Goal: Task Accomplishment & Management: Manage account settings

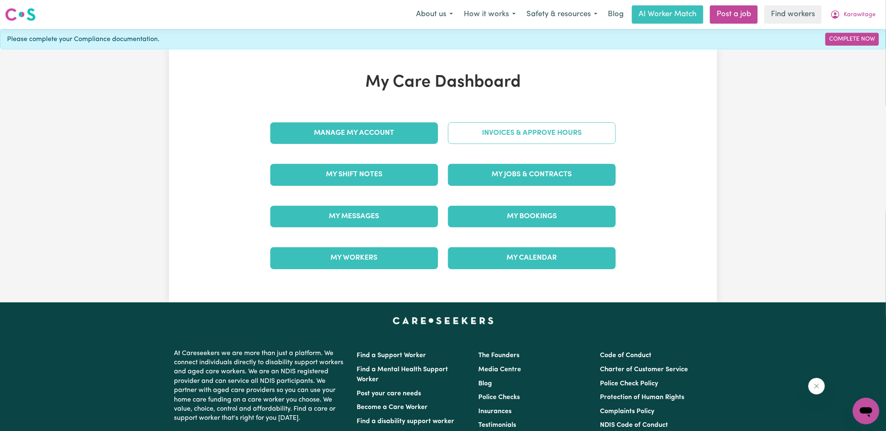
click at [474, 131] on link "Invoices & Approve Hours" at bounding box center [532, 133] width 168 height 22
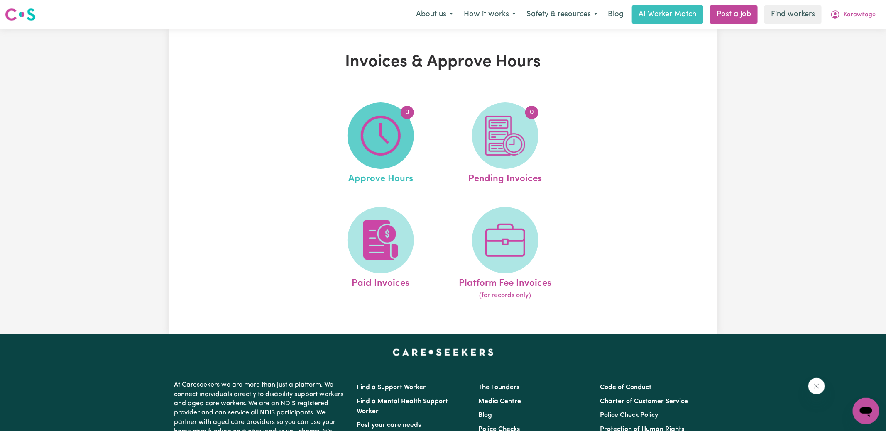
click at [398, 145] on img at bounding box center [381, 136] width 40 height 40
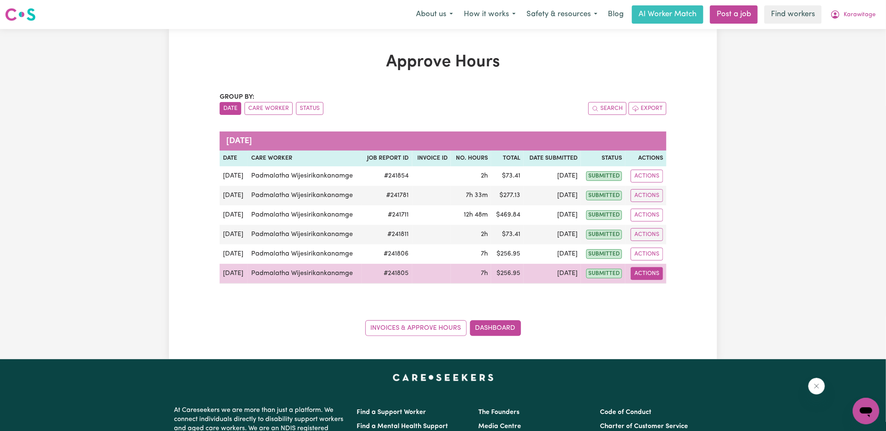
click at [648, 276] on button "Actions" at bounding box center [646, 273] width 32 height 13
click at [663, 291] on link "View Job Report" at bounding box center [666, 292] width 71 height 17
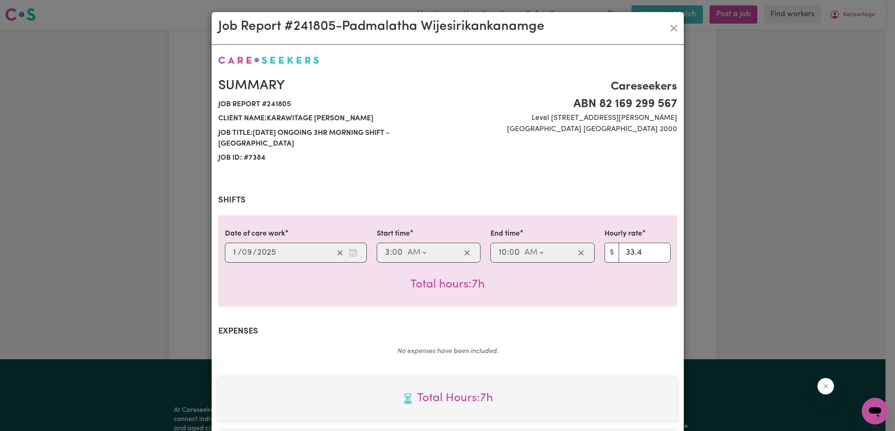
scroll to position [207, 0]
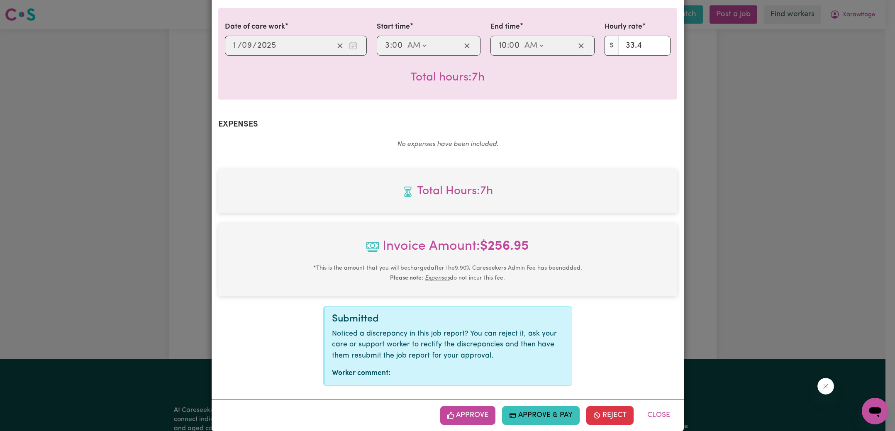
click at [460, 406] on button "Approve" at bounding box center [468, 415] width 56 height 18
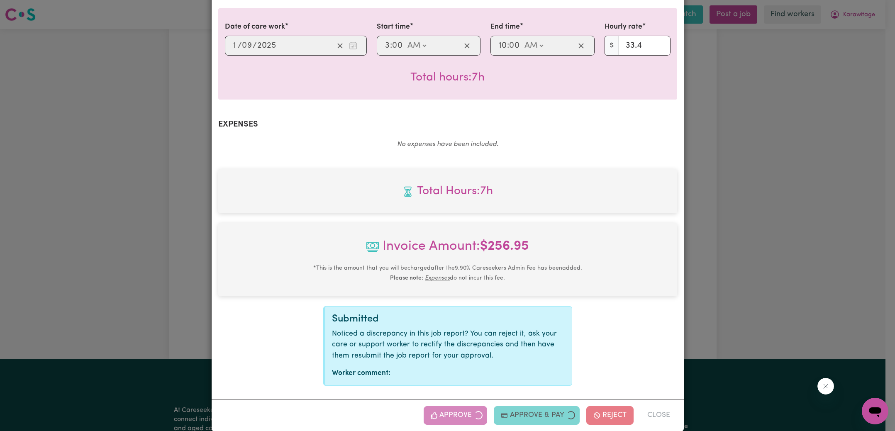
drag, startPoint x: 812, startPoint y: 221, endPoint x: 844, endPoint y: 203, distance: 36.8
click at [812, 221] on div "Job Report # 241805 - [PERSON_NAME] Summary Job report # 241805 Client name: Ka…" at bounding box center [447, 215] width 895 height 431
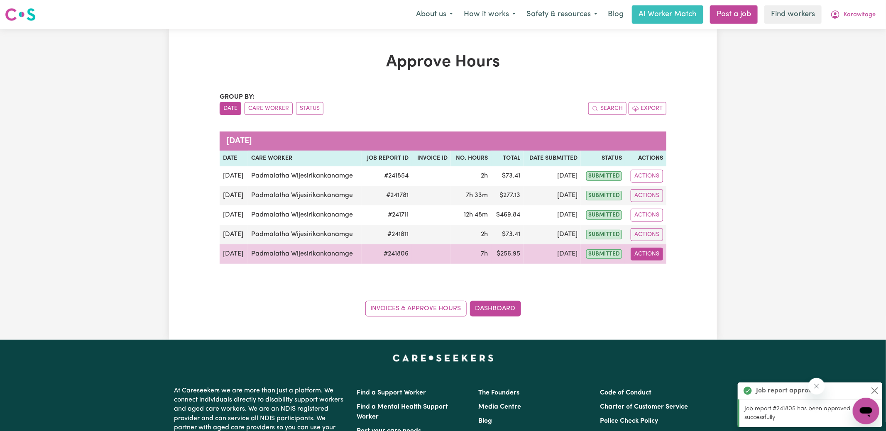
click at [641, 255] on button "Actions" at bounding box center [646, 254] width 32 height 13
click at [664, 269] on link "View Job Report" at bounding box center [666, 273] width 71 height 17
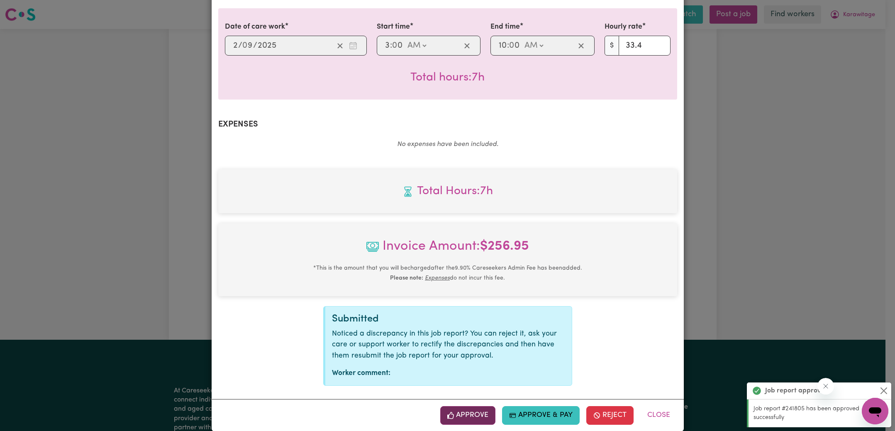
click at [482, 406] on button "Approve" at bounding box center [468, 415] width 56 height 18
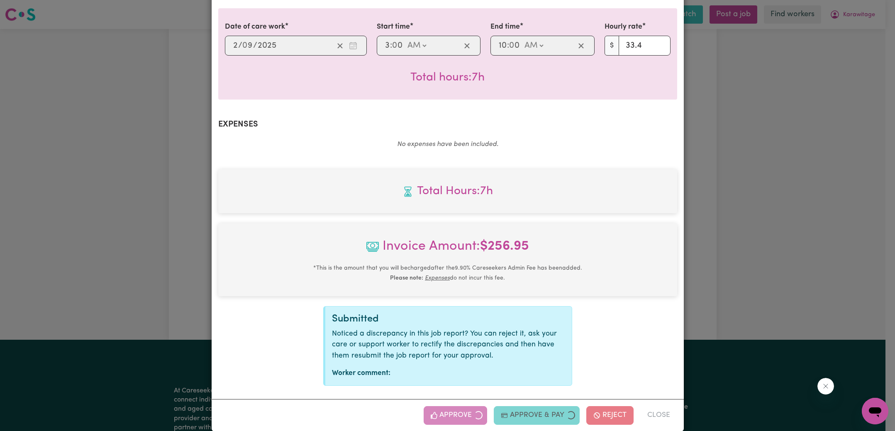
click at [806, 228] on div "Job Report # 241806 - [PERSON_NAME] Summary Job report # 241806 Client name: Ka…" at bounding box center [447, 215] width 895 height 431
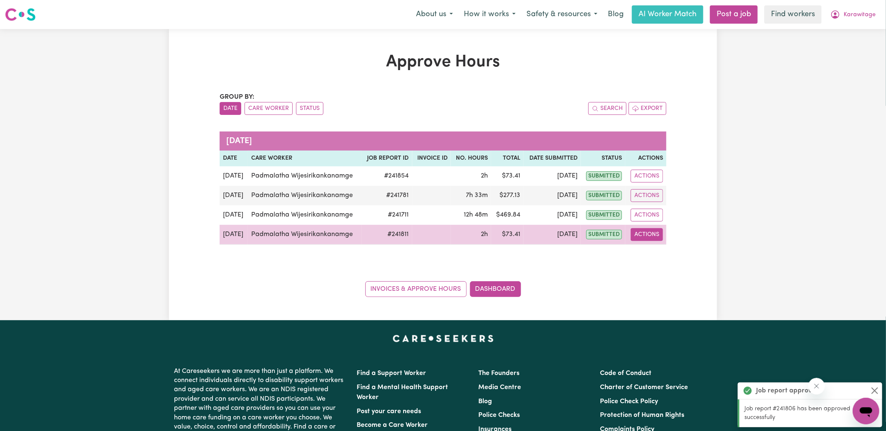
click at [659, 235] on button "Actions" at bounding box center [646, 234] width 32 height 13
click at [666, 254] on link "View Job Report" at bounding box center [666, 253] width 71 height 17
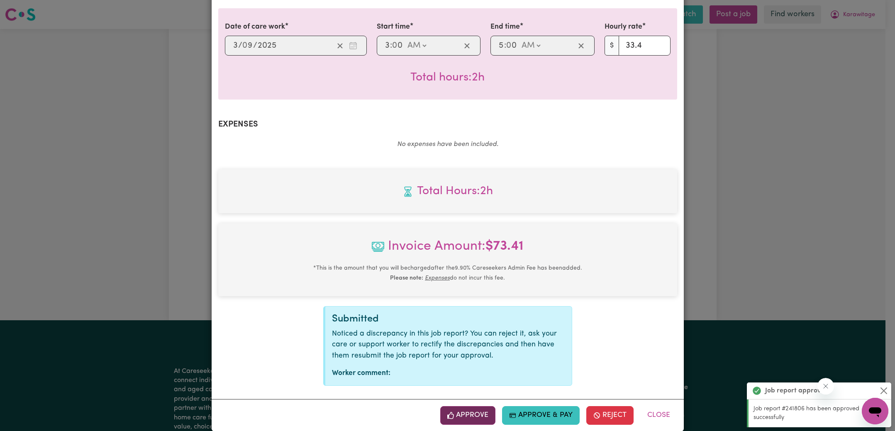
click at [465, 406] on button "Approve" at bounding box center [468, 415] width 56 height 18
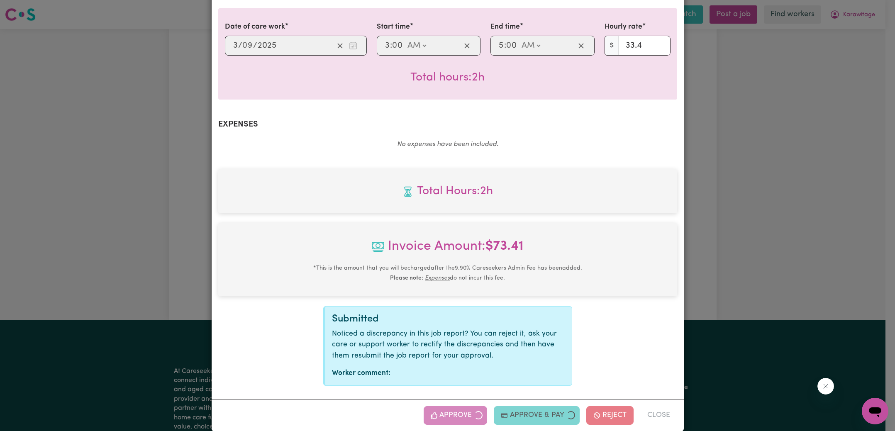
click at [723, 246] on div "Job Report # 241811 - [PERSON_NAME] Summary Job report # 241811 Client name: Ka…" at bounding box center [447, 215] width 895 height 431
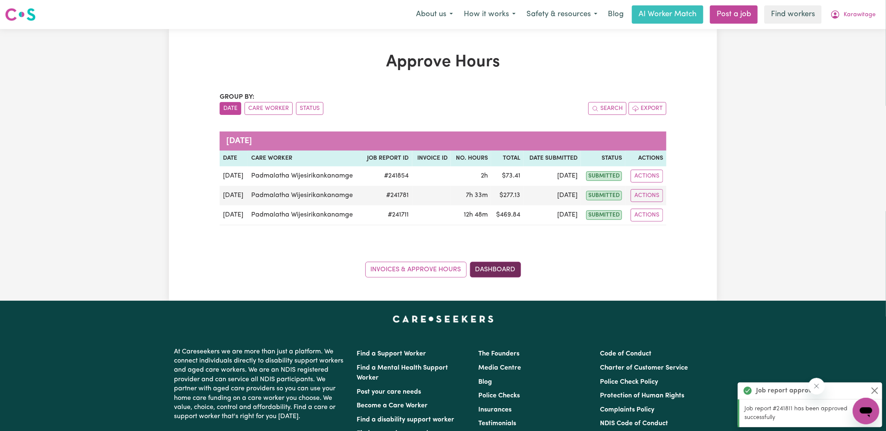
click at [507, 271] on link "Dashboard" at bounding box center [495, 270] width 51 height 16
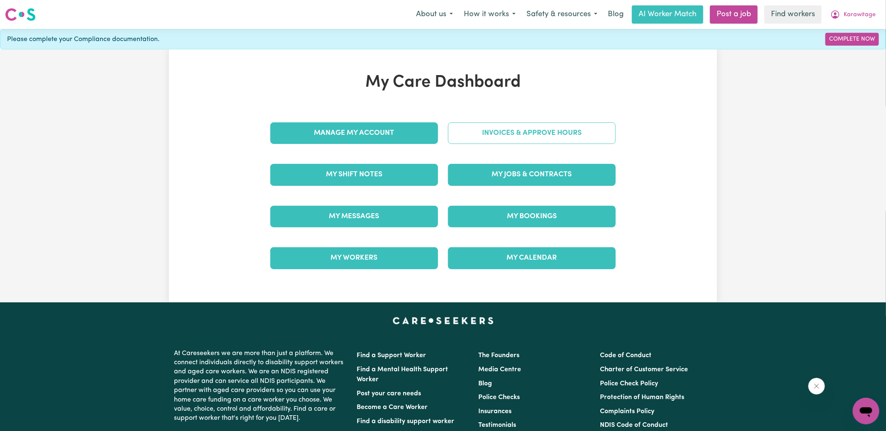
click at [503, 126] on link "Invoices & Approve Hours" at bounding box center [532, 133] width 168 height 22
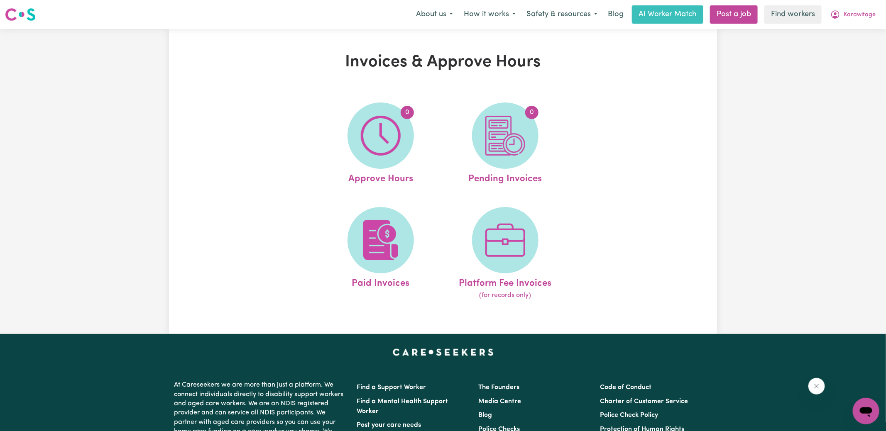
click at [517, 144] on img at bounding box center [505, 136] width 40 height 40
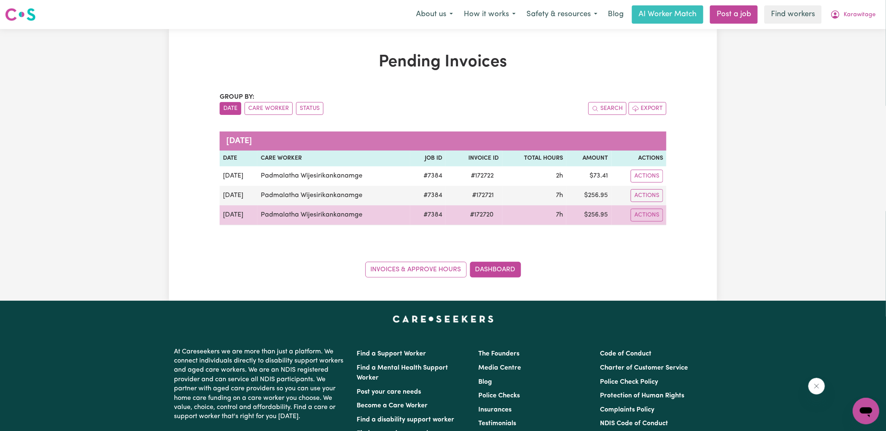
click at [485, 215] on span "# 172720" at bounding box center [482, 215] width 34 height 10
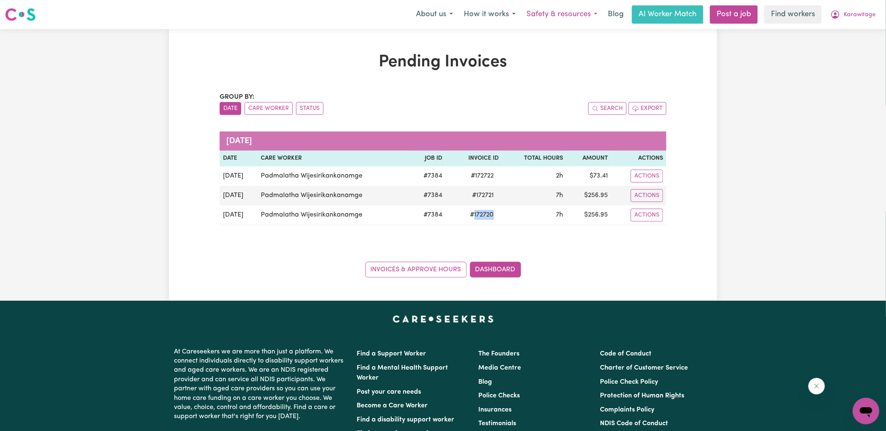
copy span "172720"
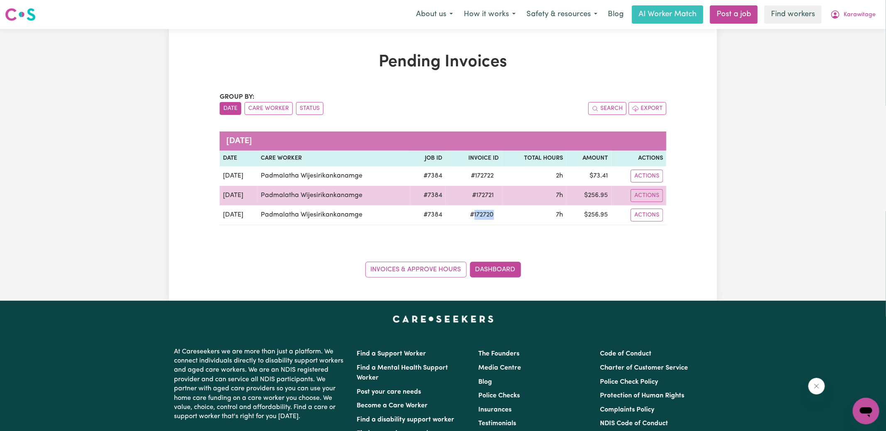
click at [478, 193] on span "# 172721" at bounding box center [483, 195] width 32 height 10
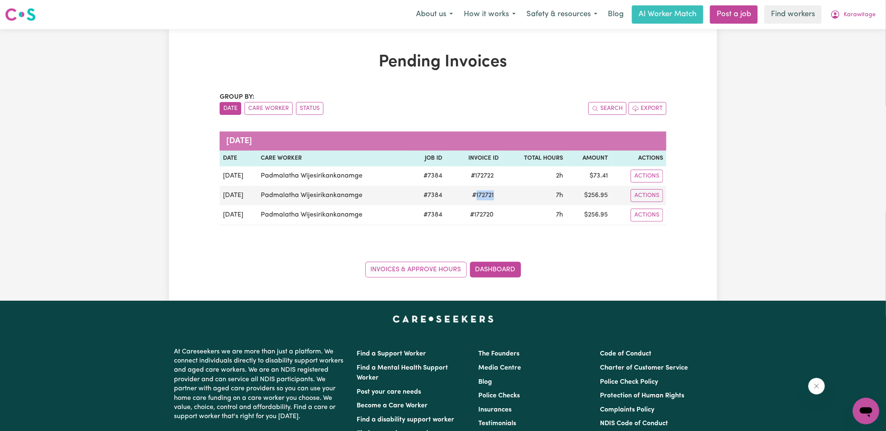
copy span "172721"
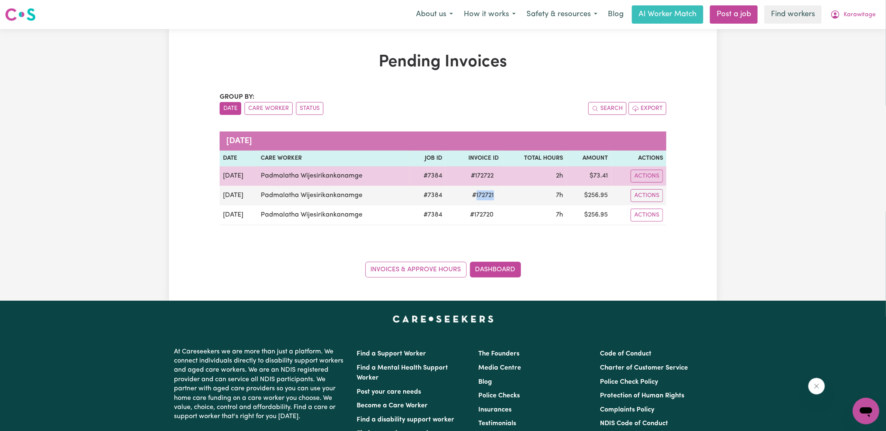
click at [479, 174] on span "# 172722" at bounding box center [482, 176] width 33 height 10
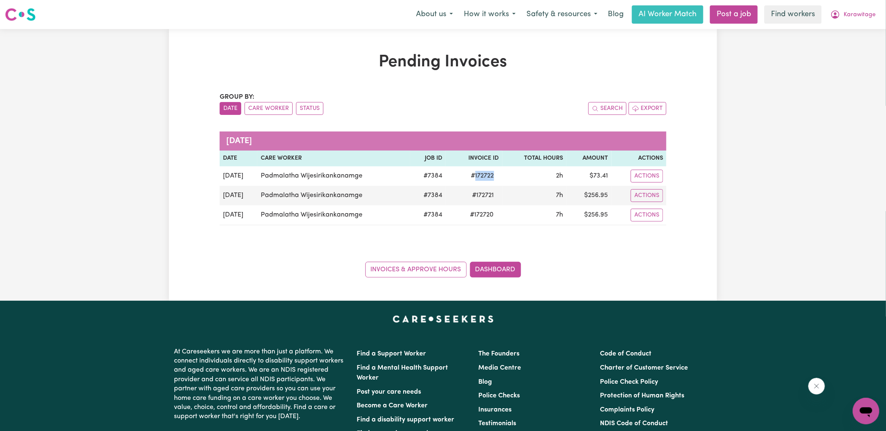
copy span "172722"
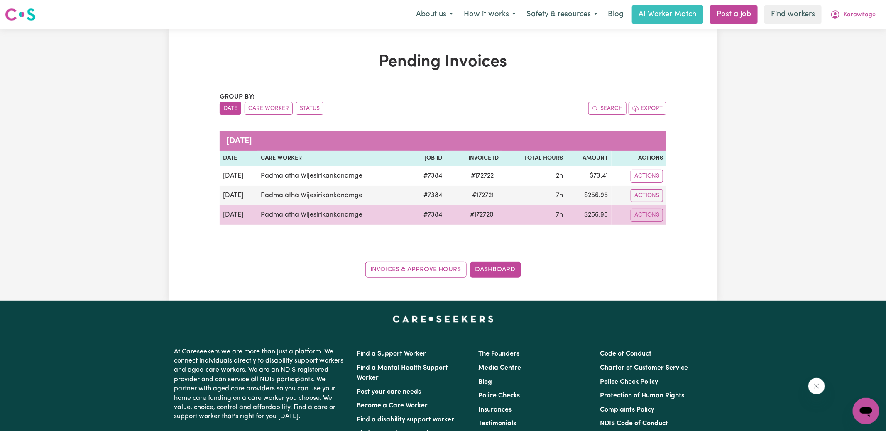
click at [597, 211] on td "$ 256.95" at bounding box center [588, 215] width 45 height 20
click at [597, 212] on td "$ 256.95" at bounding box center [588, 215] width 45 height 20
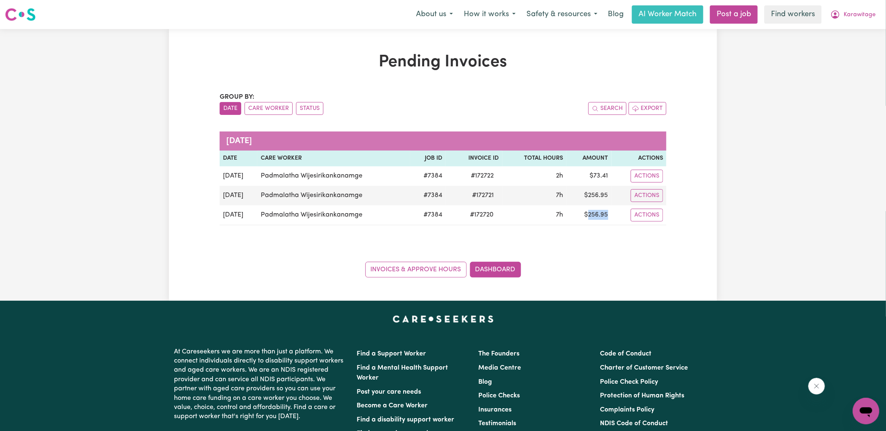
copy td "256.95"
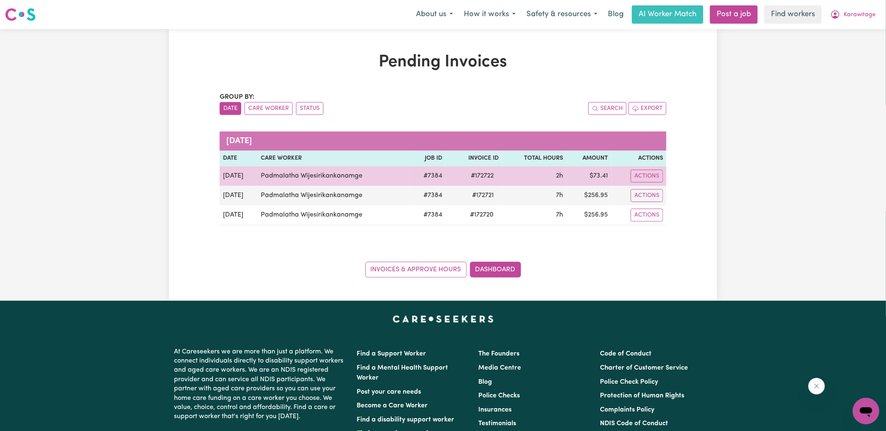
click at [598, 177] on td "$ 73.41" at bounding box center [588, 176] width 45 height 20
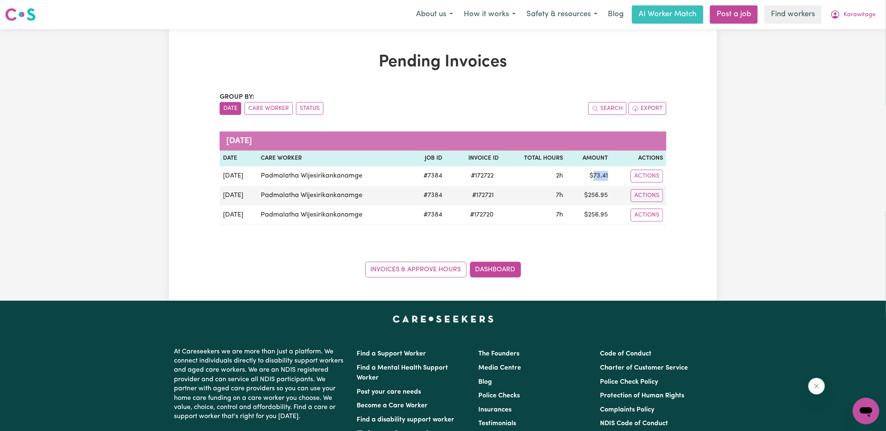
copy td "73.41"
click at [867, 13] on span "Karawitage" at bounding box center [859, 14] width 32 height 9
click at [851, 47] on link "Logout" at bounding box center [848, 48] width 66 height 16
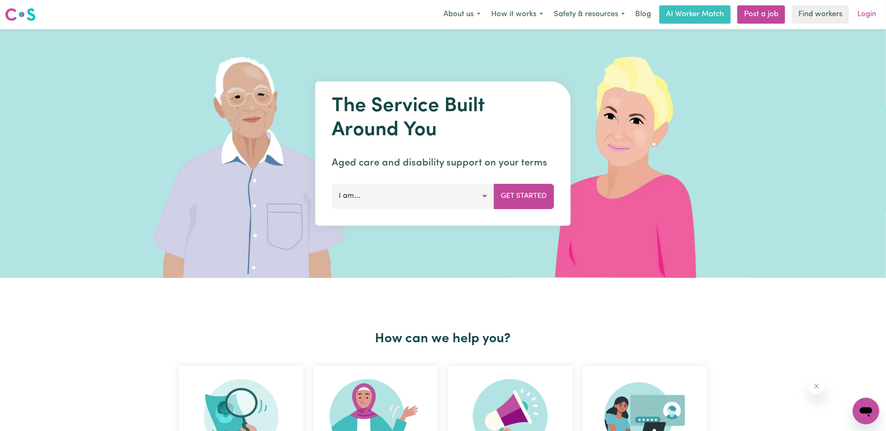
click at [871, 12] on link "Login" at bounding box center [866, 14] width 29 height 18
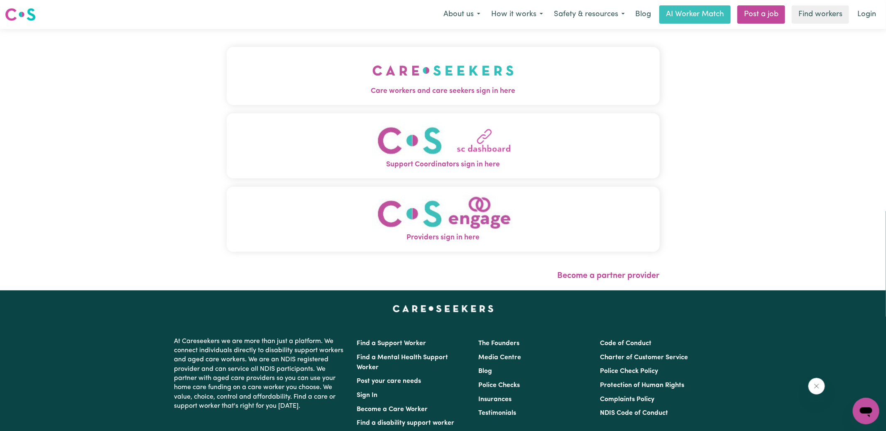
click at [409, 76] on img "Care workers and care seekers sign in here" at bounding box center [443, 70] width 142 height 31
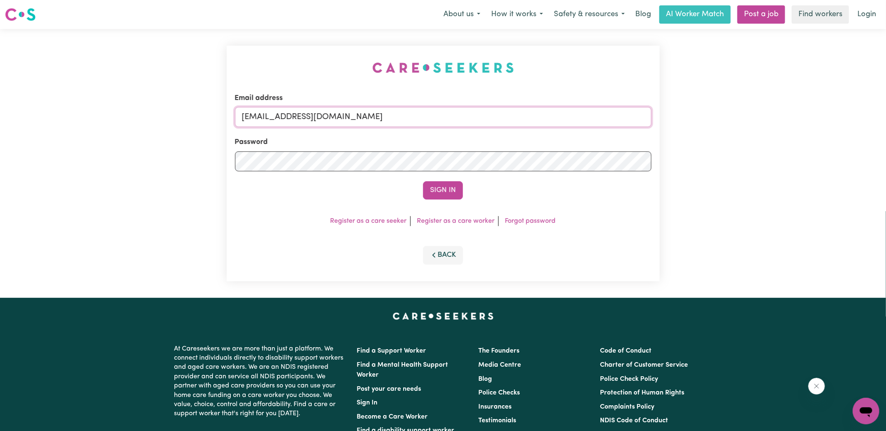
drag, startPoint x: 285, startPoint y: 118, endPoint x: 775, endPoint y: 138, distance: 491.0
click at [776, 140] on div "Email address [EMAIL_ADDRESS][DOMAIN_NAME] Password Sign In Register as a care …" at bounding box center [443, 163] width 886 height 269
type input "[EMAIL_ADDRESS][DOMAIN_NAME]"
click at [423, 181] on button "Sign In" at bounding box center [443, 190] width 40 height 18
